Goal: Information Seeking & Learning: Find specific fact

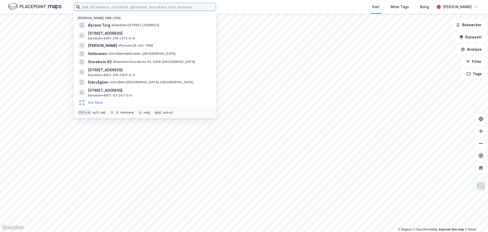
click at [115, 5] on input at bounding box center [148, 7] width 136 height 8
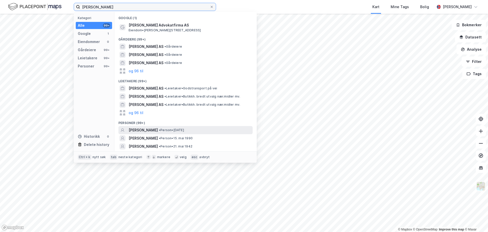
type input "erik hoffmann-dahl"
click at [157, 128] on span "[PERSON_NAME]" at bounding box center [143, 130] width 29 height 6
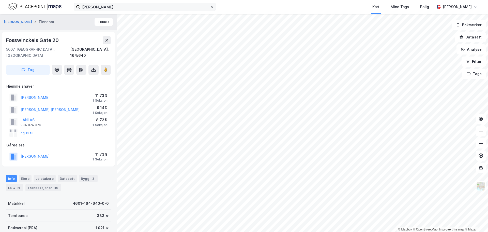
click at [211, 6] on icon at bounding box center [211, 6] width 3 height 3
click at [210, 6] on input "erik hoffmann-dahl" at bounding box center [145, 7] width 130 height 8
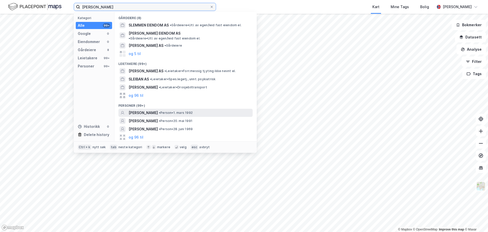
type input "sarah sleeman"
click at [140, 110] on span "[PERSON_NAME]" at bounding box center [143, 113] width 29 height 6
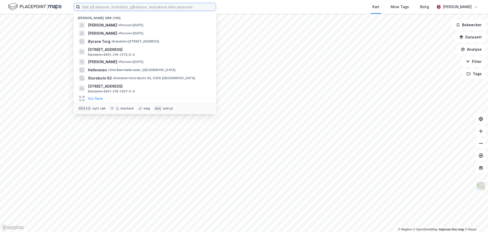
click at [109, 10] on input at bounding box center [148, 7] width 136 height 8
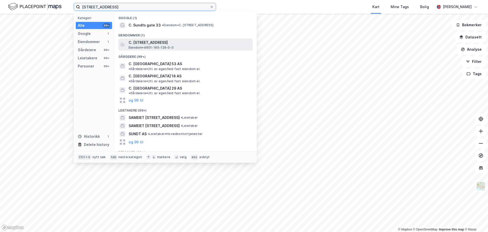
type input "[STREET_ADDRESS]"
click at [160, 44] on span "C. [STREET_ADDRESS]" at bounding box center [190, 42] width 122 height 6
